Goal: Find specific page/section: Find specific page/section

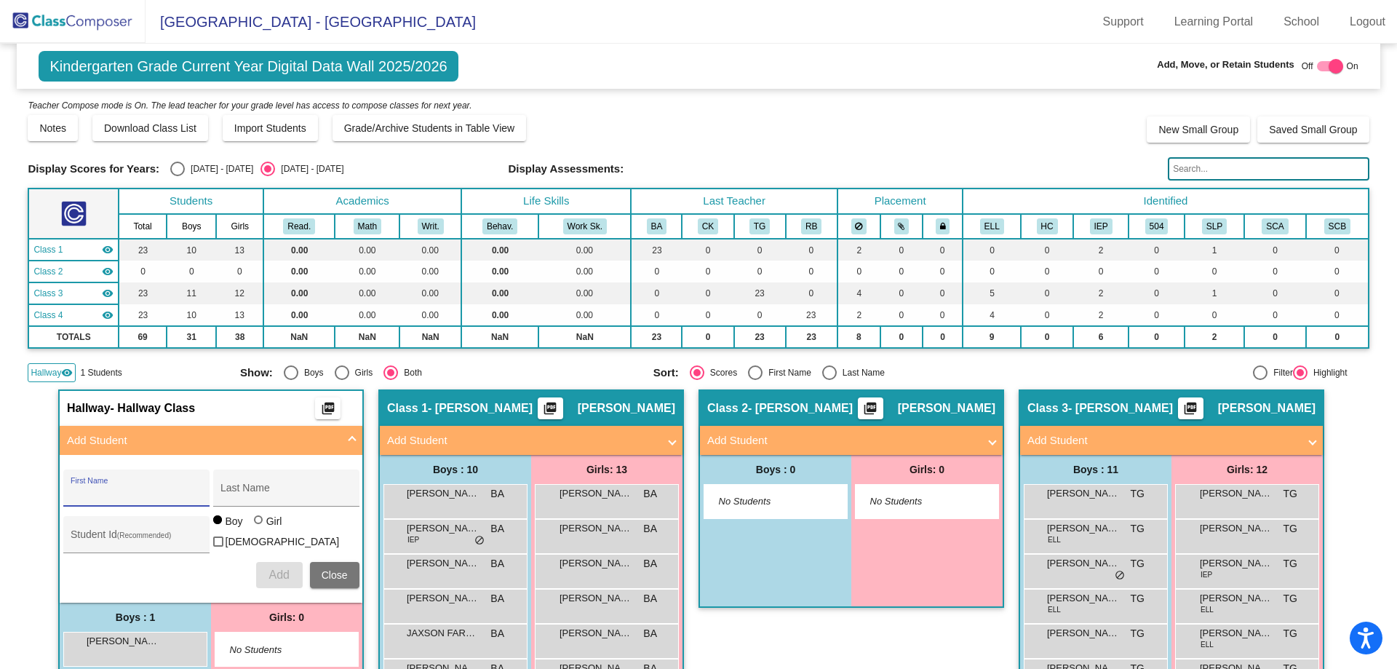
scroll to position [145, 0]
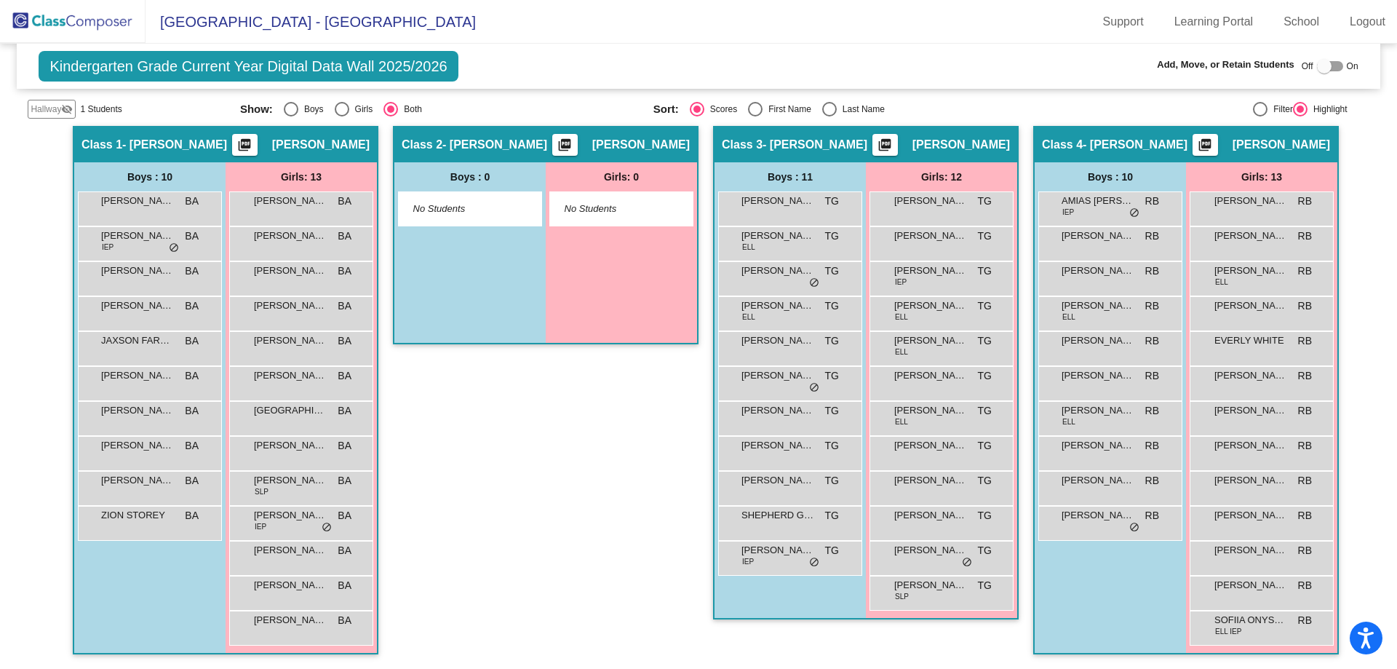
scroll to position [191, 0]
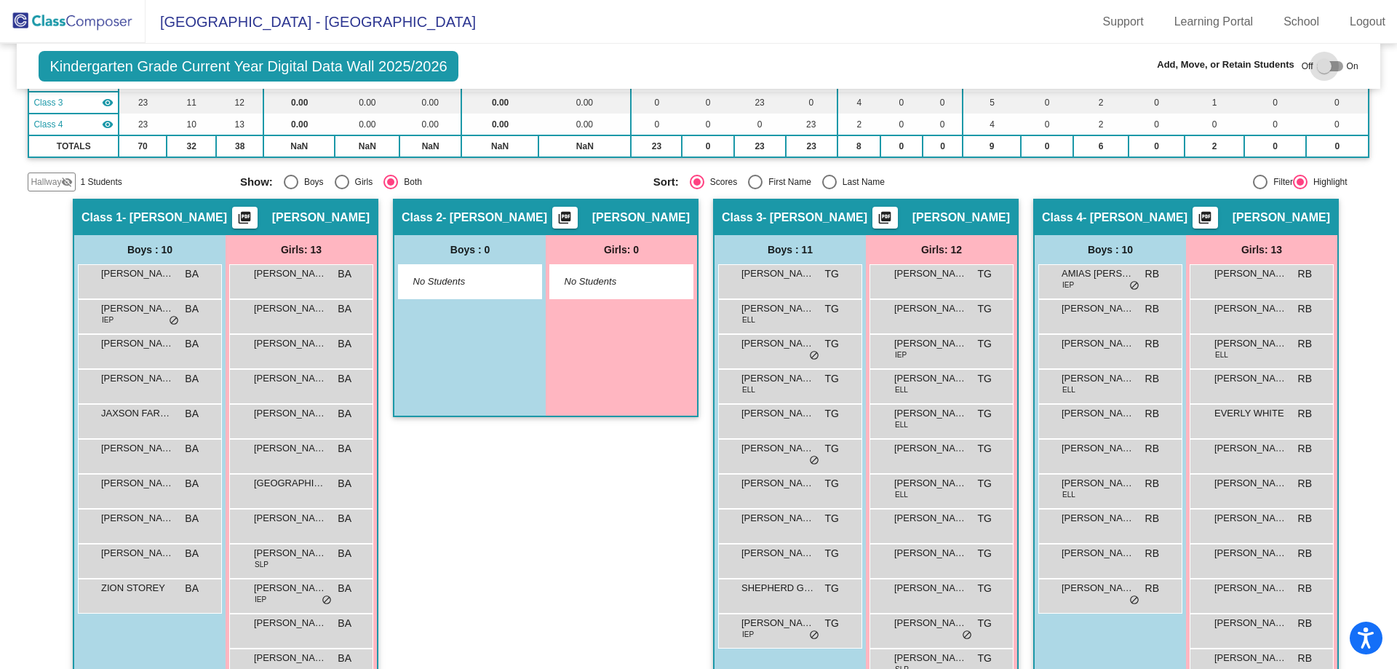
click at [1323, 67] on div at bounding box center [1324, 66] width 15 height 15
checkbox input "true"
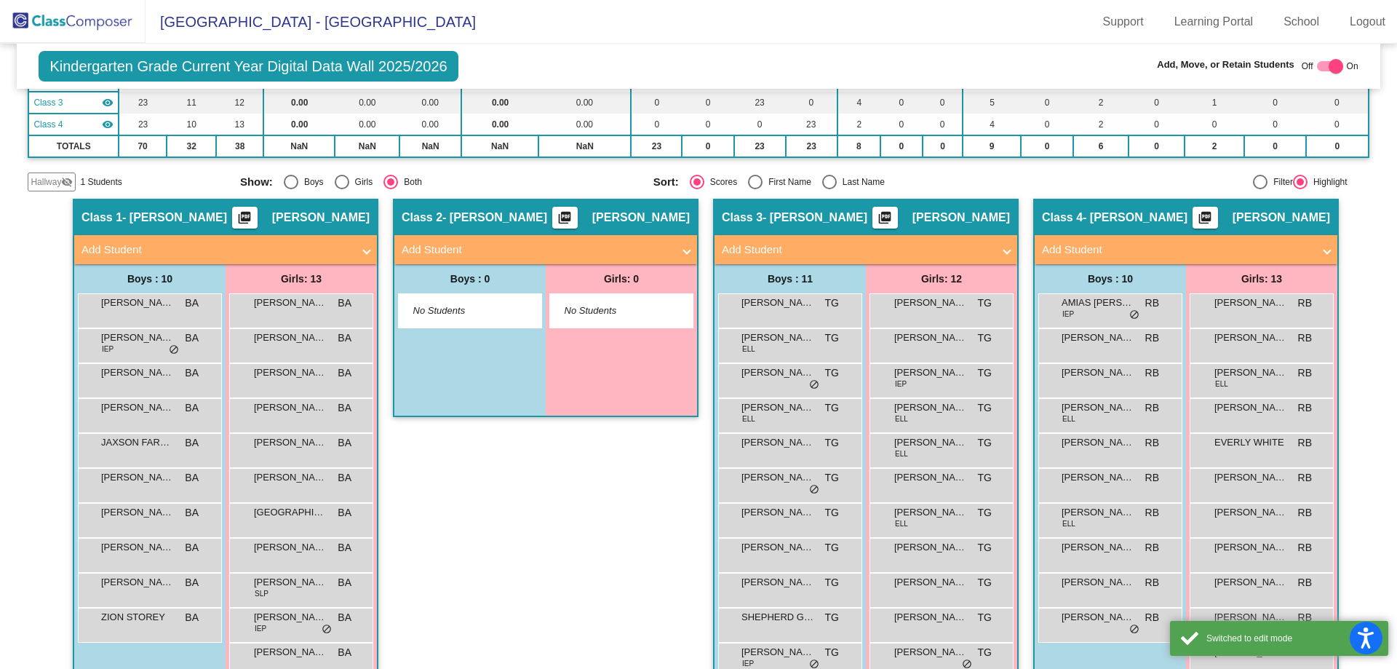
click at [44, 183] on span "Hallway" at bounding box center [46, 181] width 31 height 13
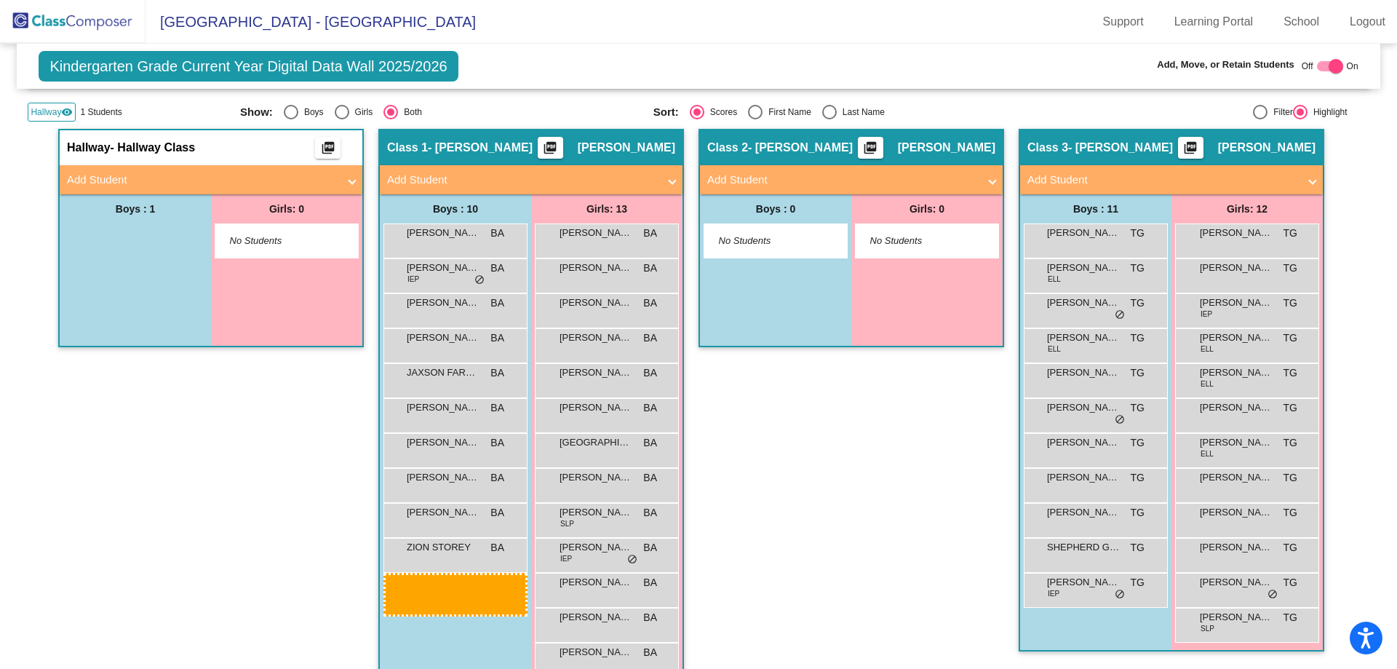
scroll to position [269, 0]
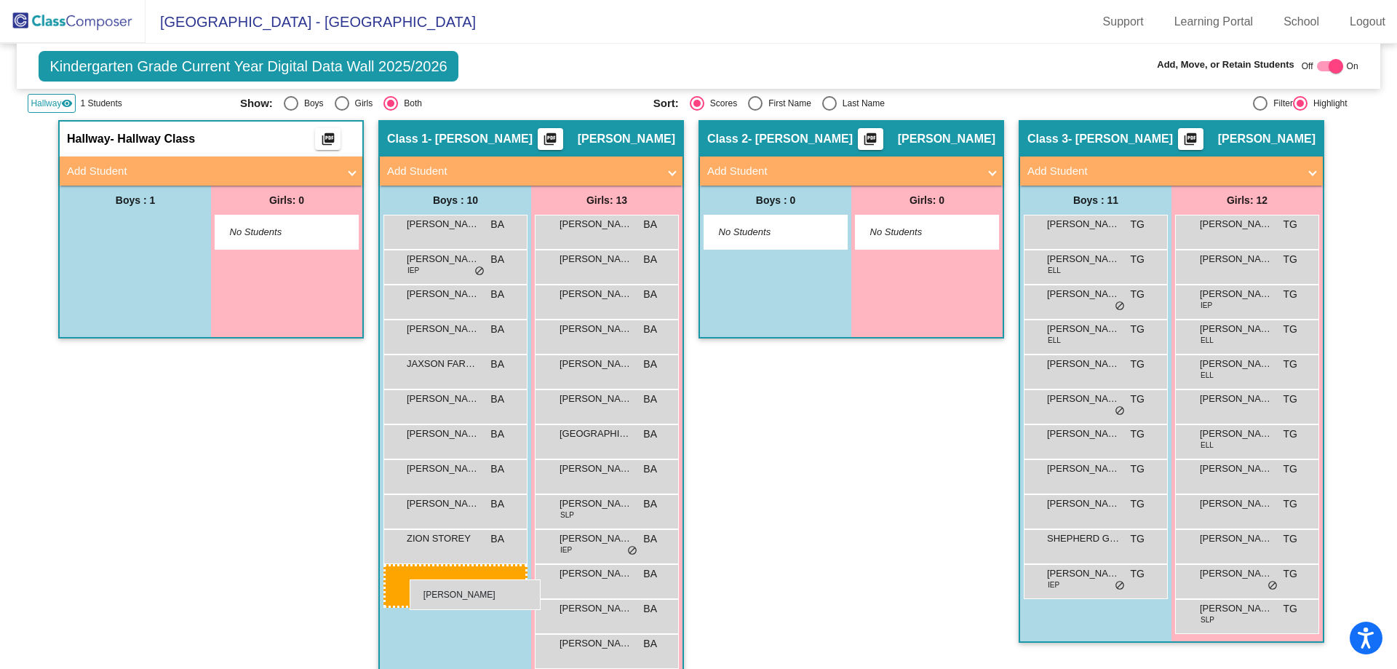
drag, startPoint x: 99, startPoint y: 313, endPoint x: 410, endPoint y: 579, distance: 409.1
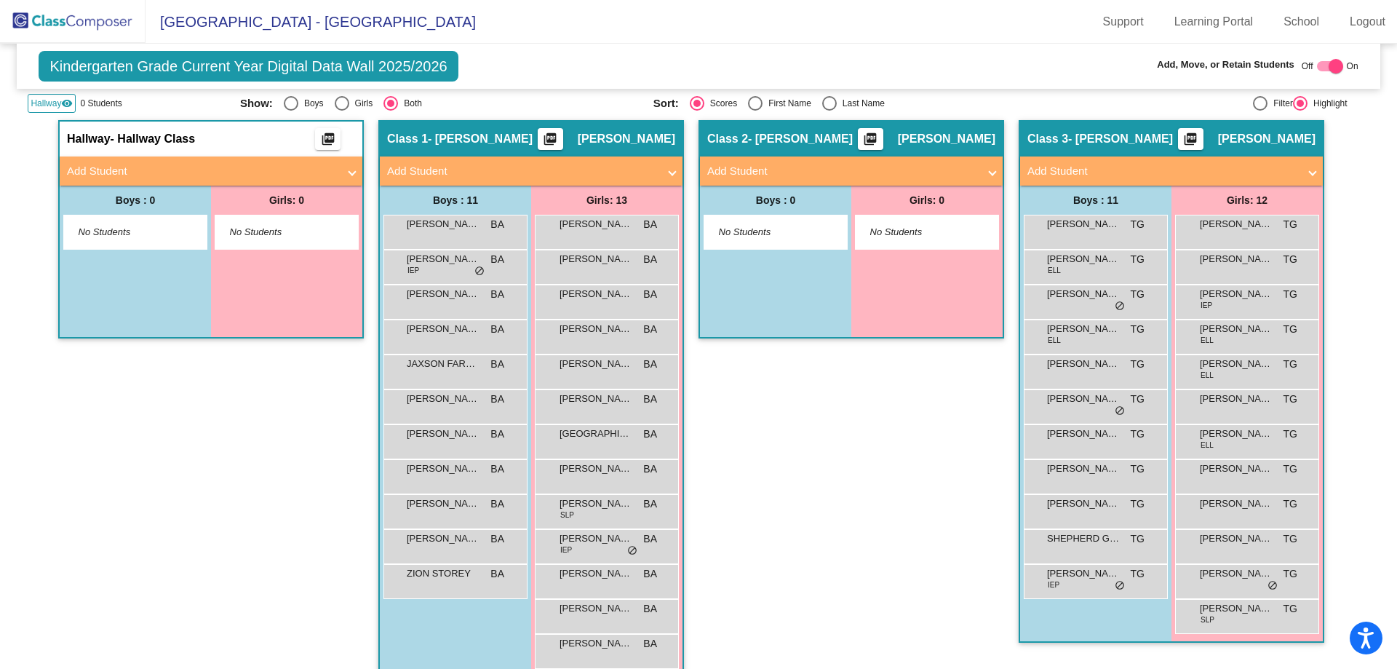
click at [71, 20] on img at bounding box center [72, 21] width 145 height 43
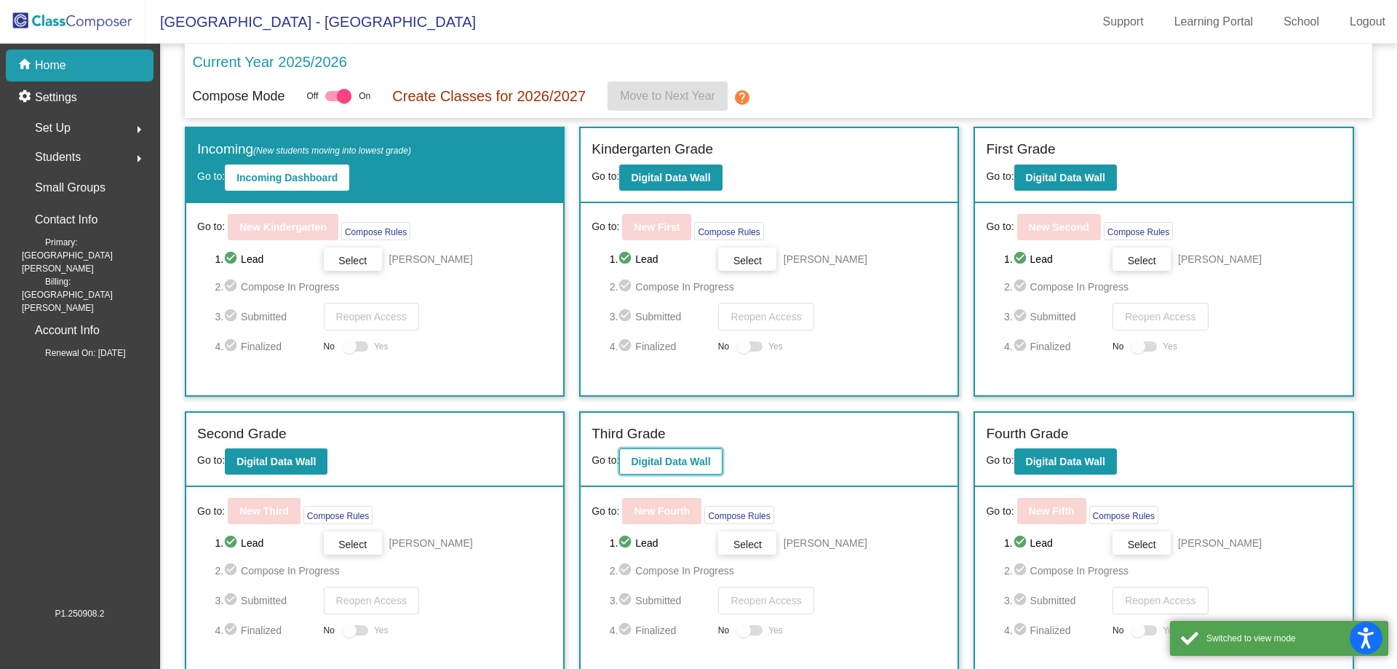
click at [638, 454] on button "Digital Data Wall" at bounding box center [670, 461] width 103 height 26
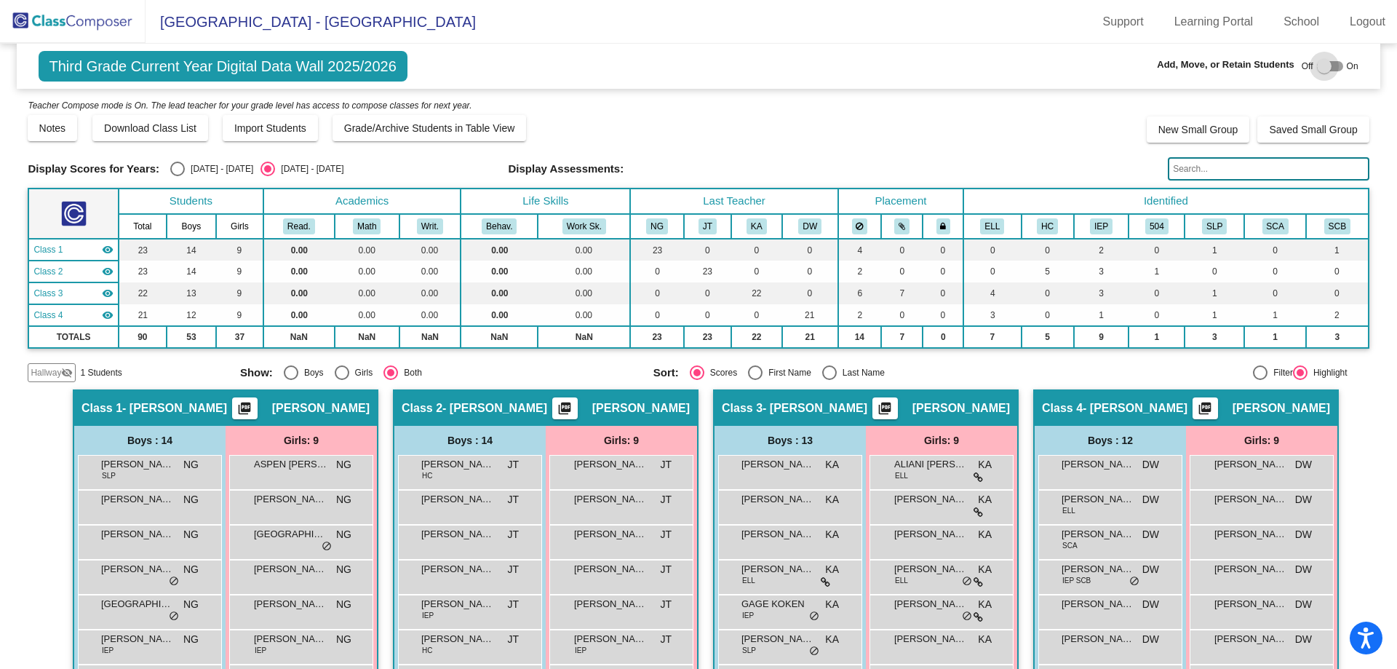
click at [1317, 63] on div at bounding box center [1324, 66] width 15 height 15
checkbox input "true"
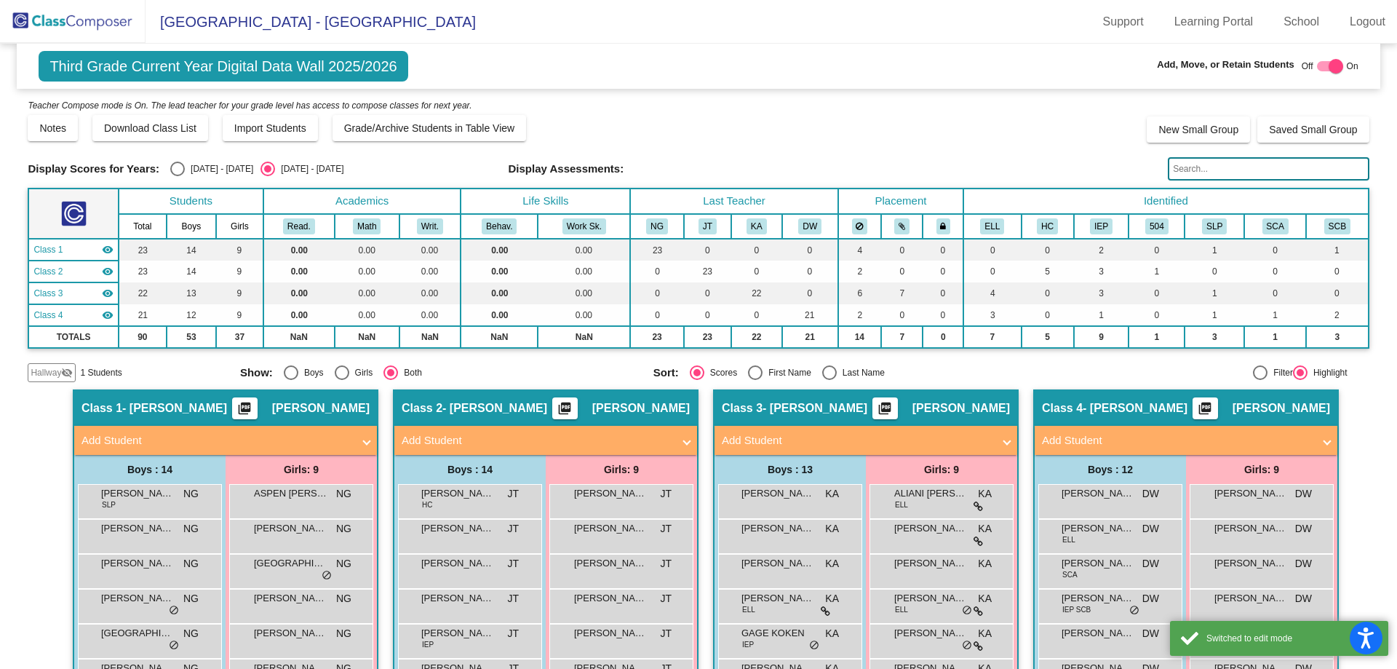
click at [41, 369] on span "Hallway" at bounding box center [46, 372] width 31 height 13
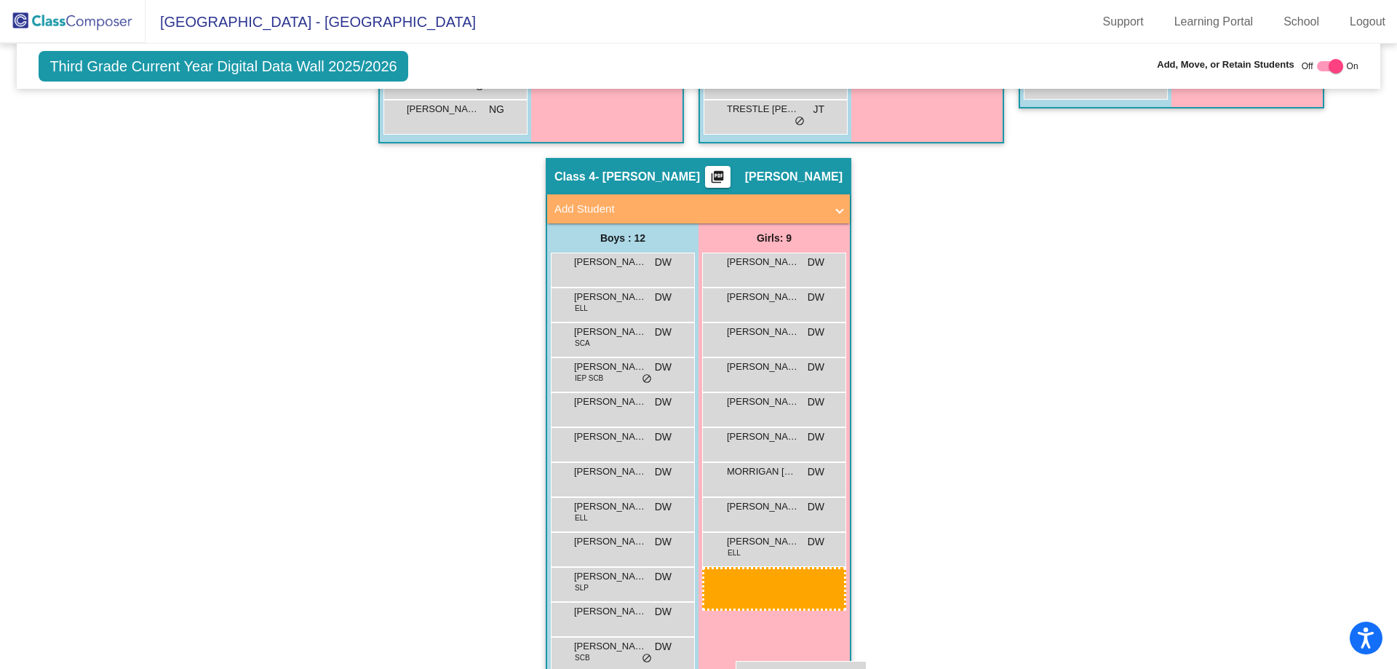
scroll to position [864, 0]
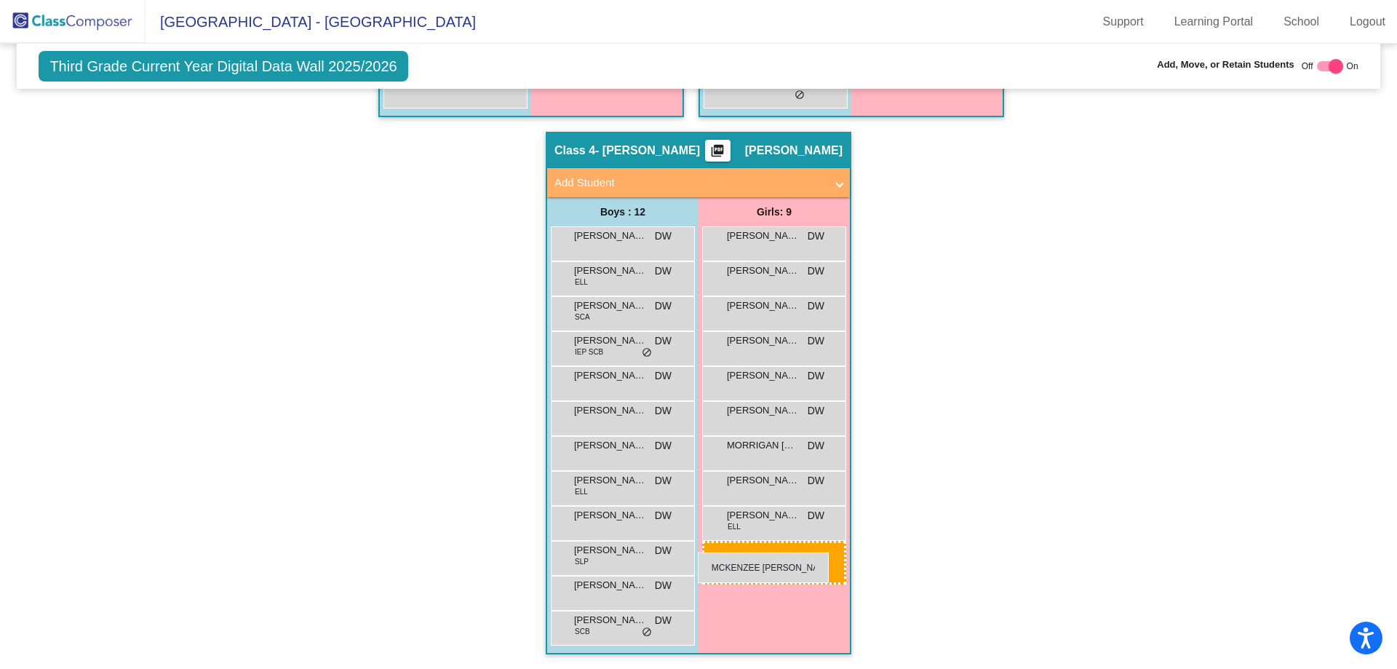
drag, startPoint x: 274, startPoint y: 503, endPoint x: 698, endPoint y: 552, distance: 426.2
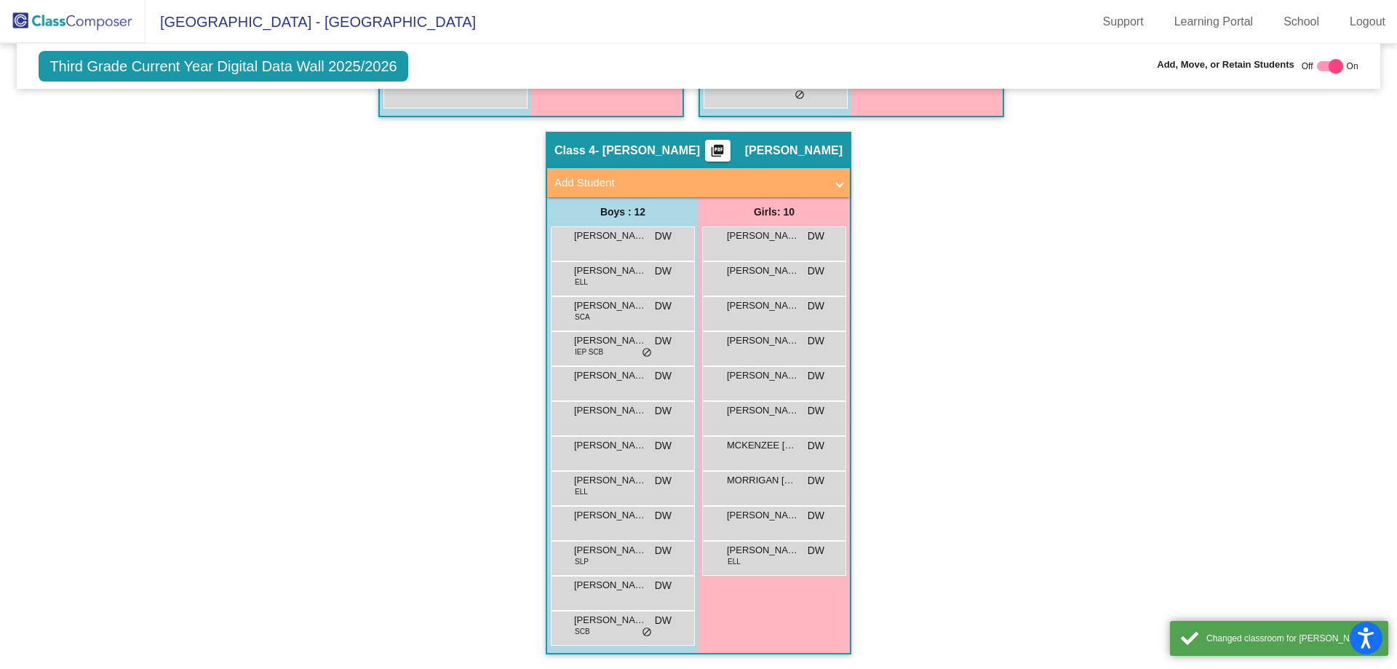
click at [1080, 469] on div "Hallway - Hallway Class picture_as_pdf Add Student First Name Last Name Student…" at bounding box center [698, 97] width 1341 height 1144
click at [47, 28] on img at bounding box center [72, 21] width 145 height 43
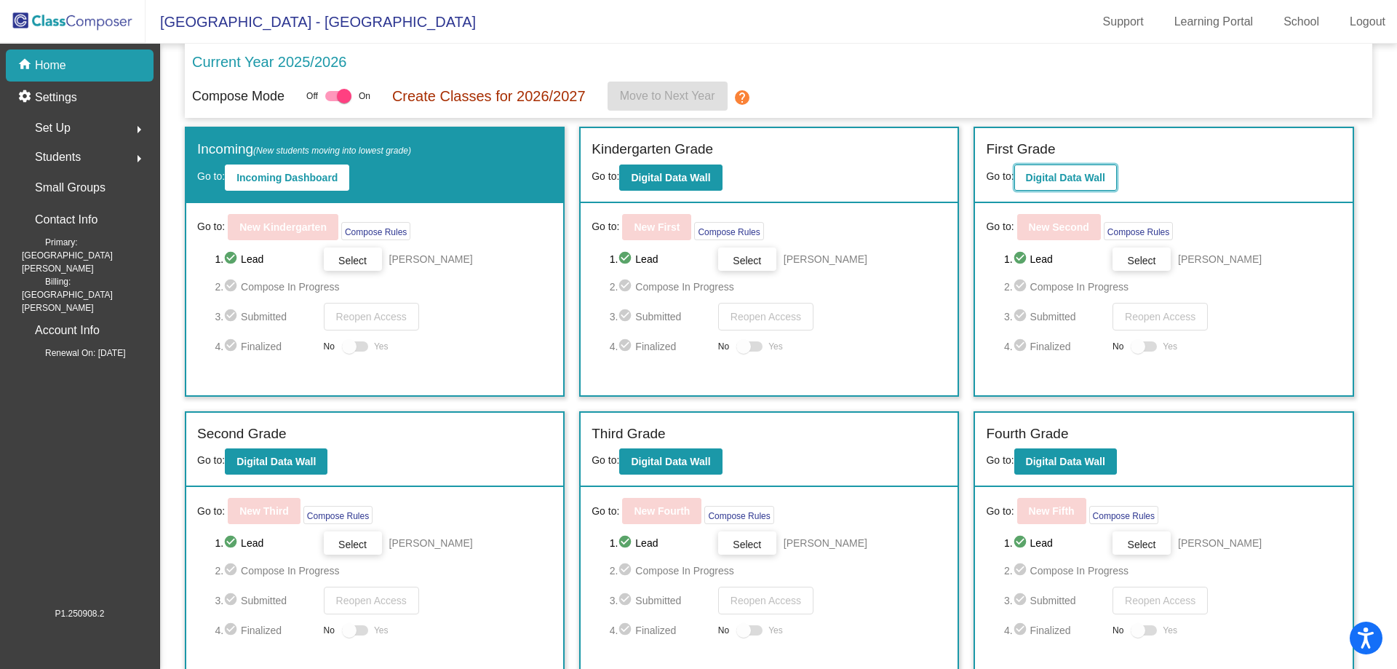
click at [1054, 172] on b "Digital Data Wall" at bounding box center [1065, 178] width 79 height 12
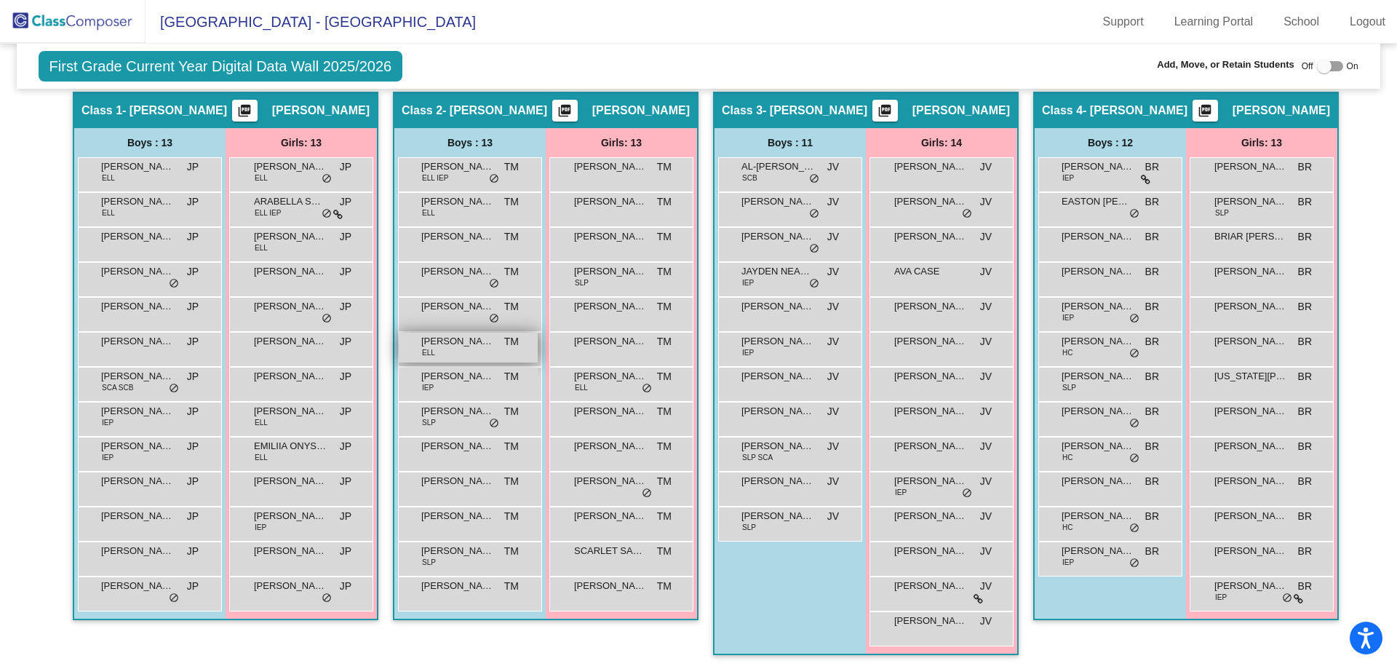
scroll to position [298, 0]
click at [48, 8] on img at bounding box center [72, 21] width 145 height 43
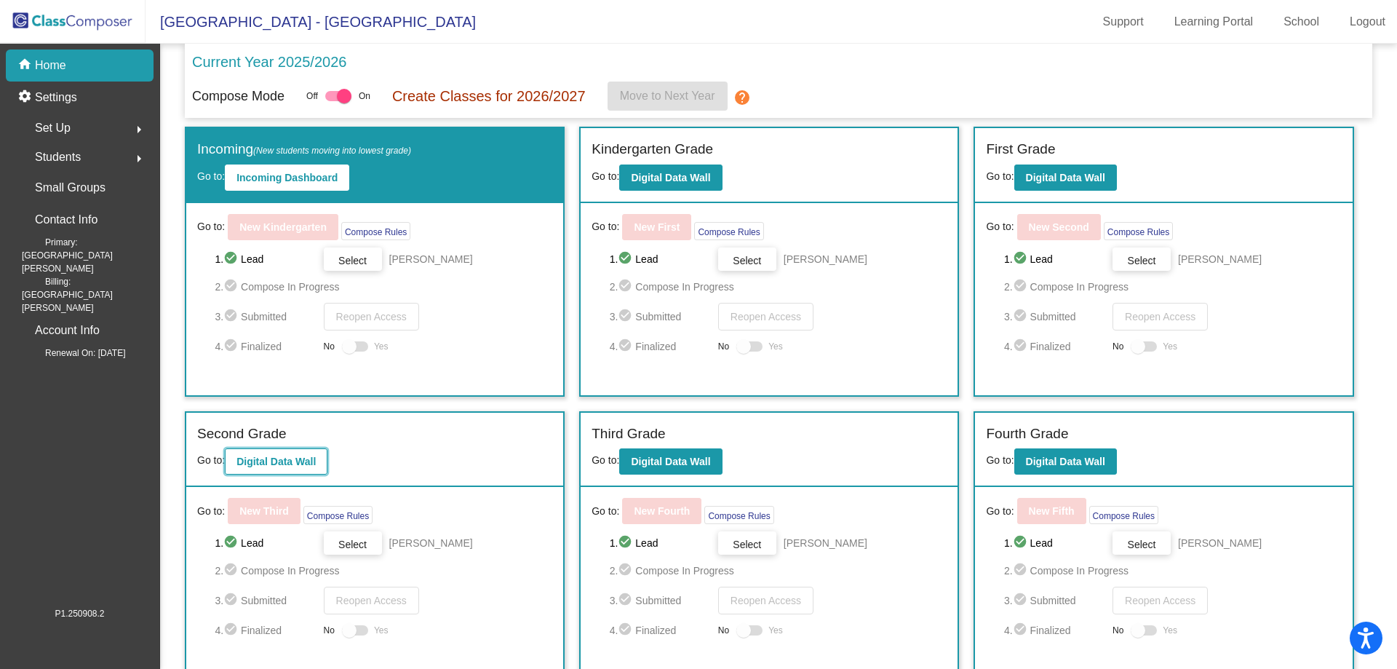
click at [246, 466] on b "Digital Data Wall" at bounding box center [275, 461] width 79 height 12
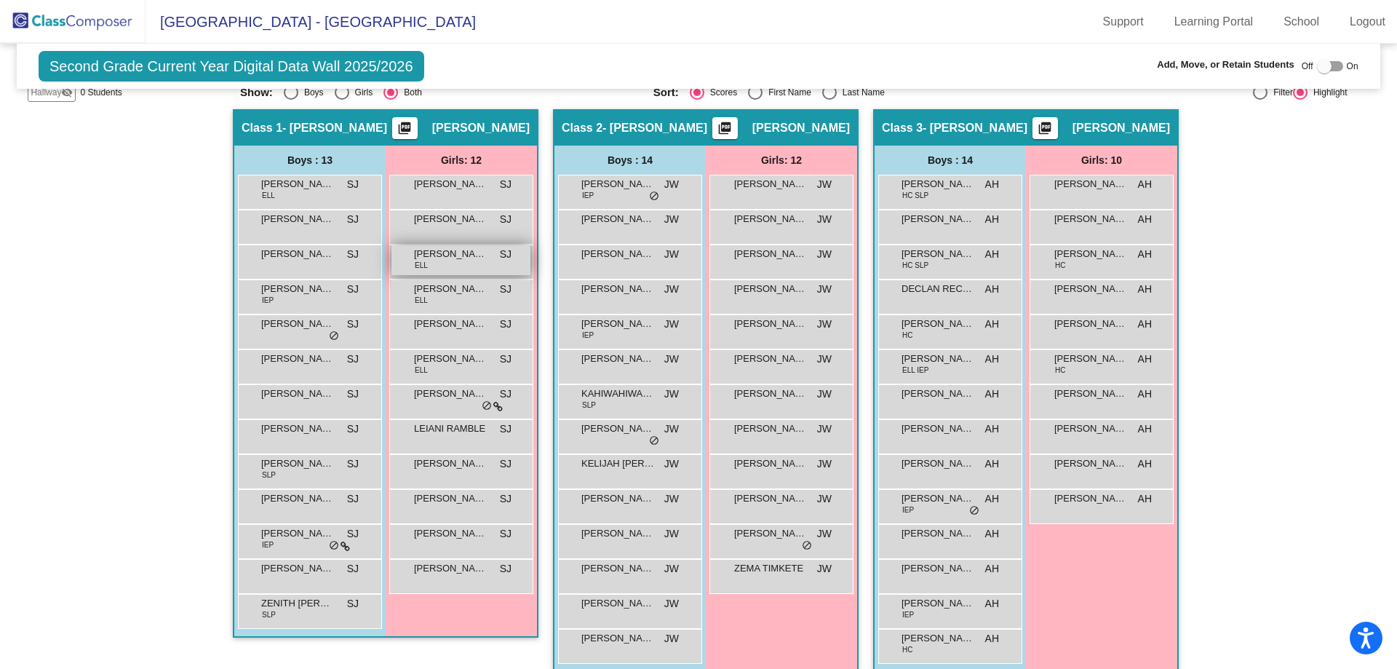
scroll to position [276, 0]
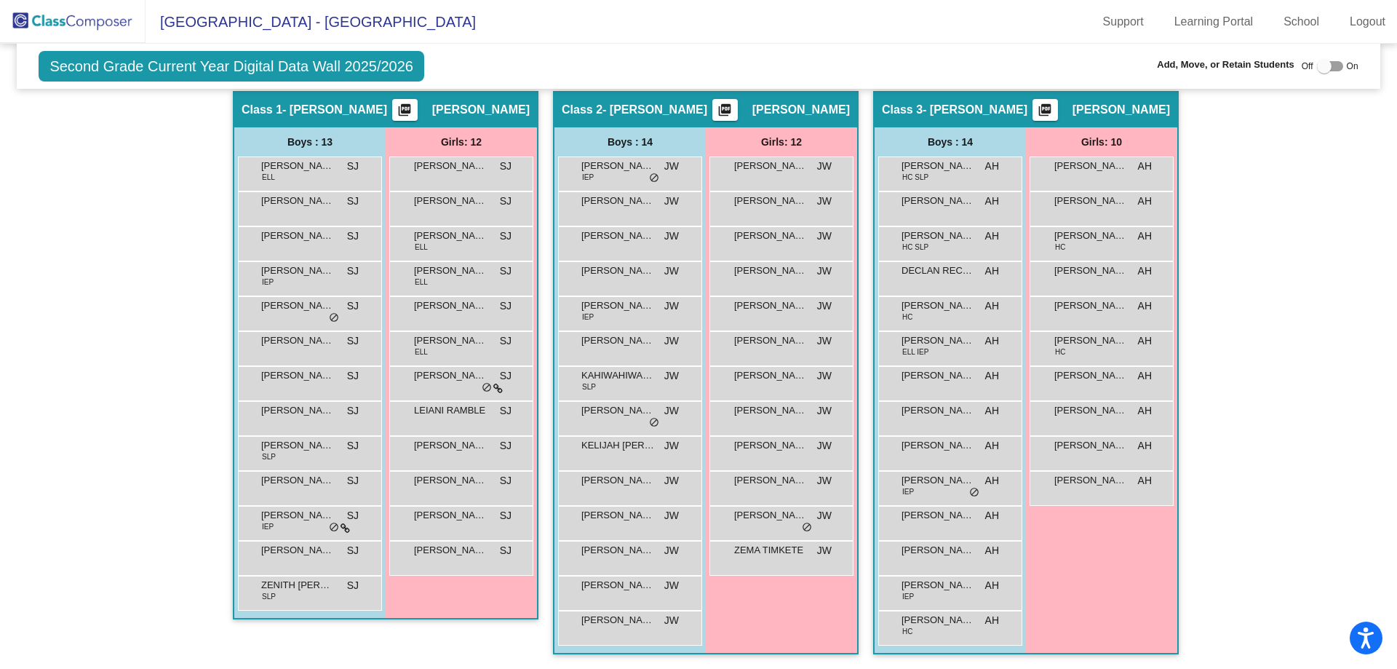
click at [35, 25] on img at bounding box center [72, 21] width 145 height 43
